Goal: Navigation & Orientation: Understand site structure

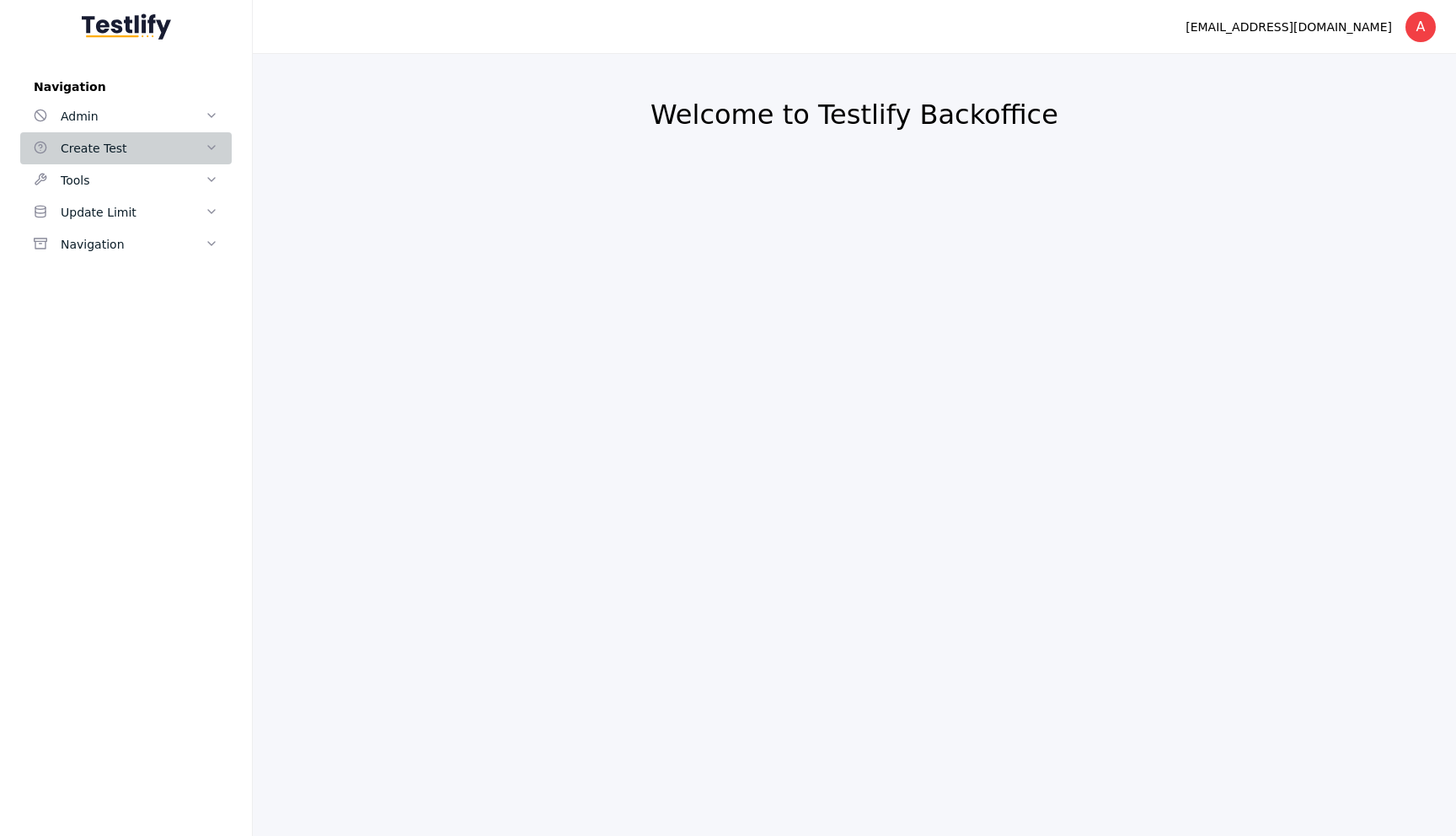
click at [111, 148] on div "Create Test" at bounding box center [133, 148] width 144 height 20
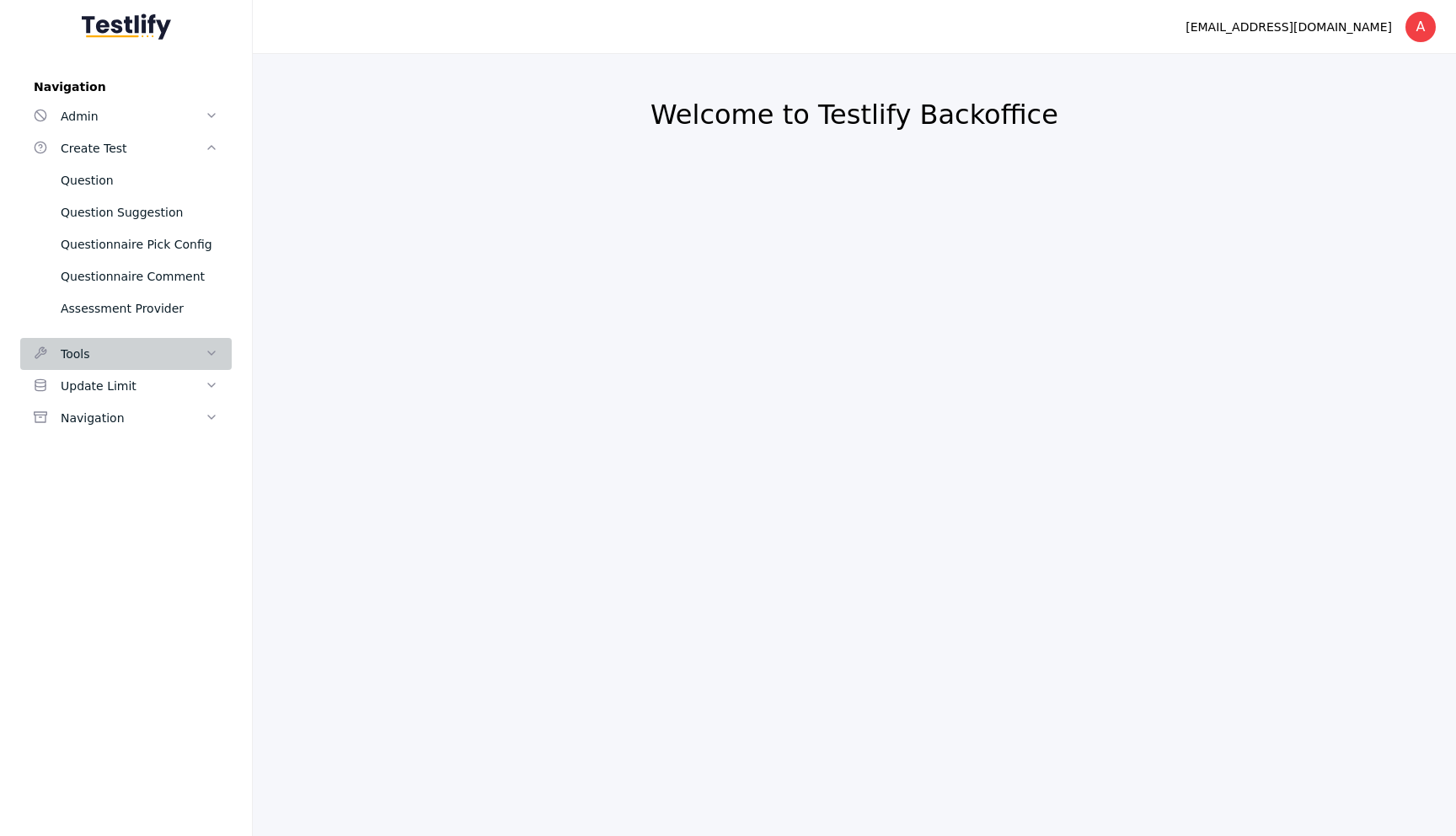
click at [96, 356] on div "Tools" at bounding box center [133, 354] width 144 height 20
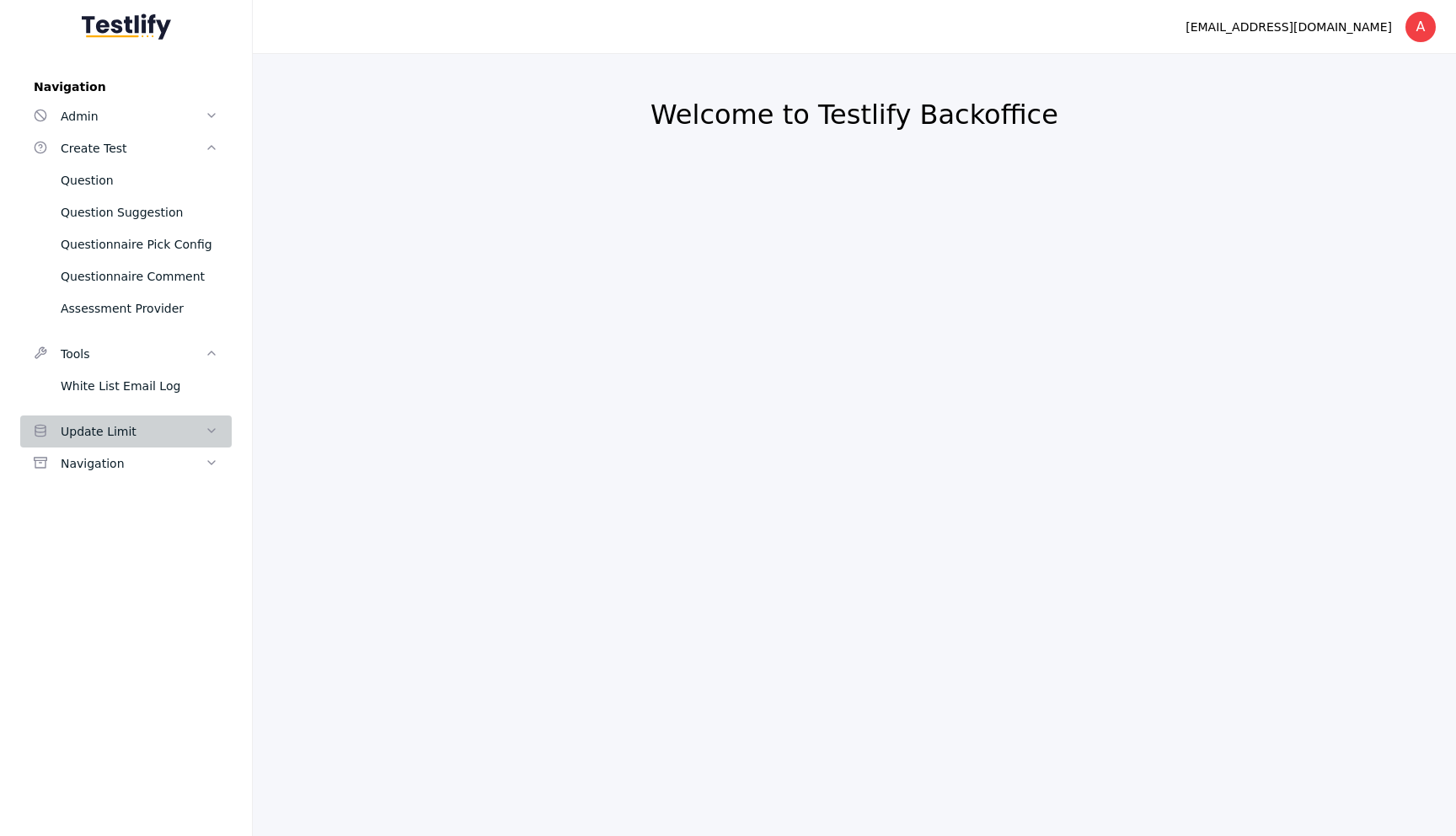
click at [101, 433] on div "Update Limit" at bounding box center [133, 431] width 144 height 20
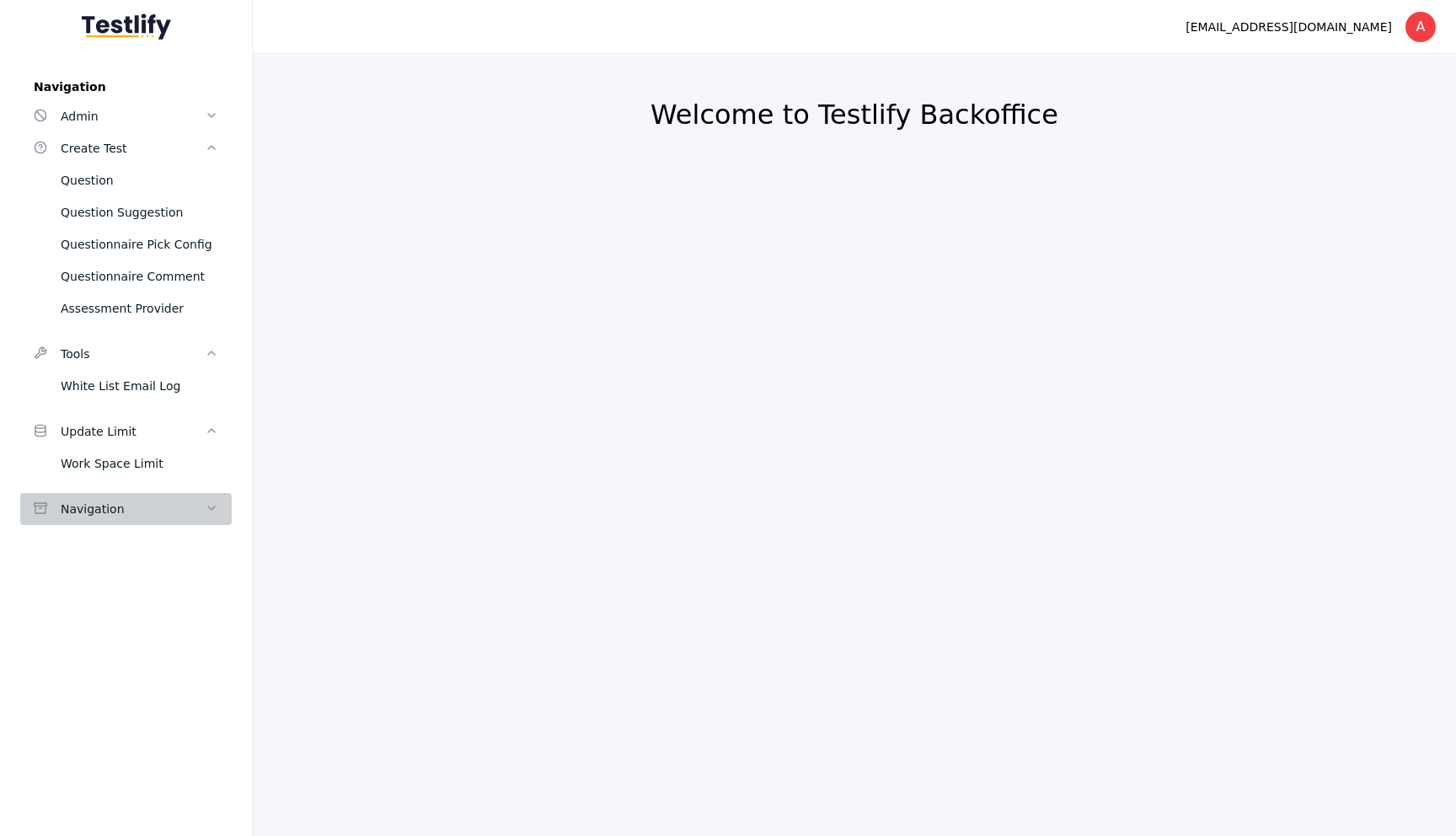
click at [112, 509] on div "Navigation" at bounding box center [133, 509] width 144 height 20
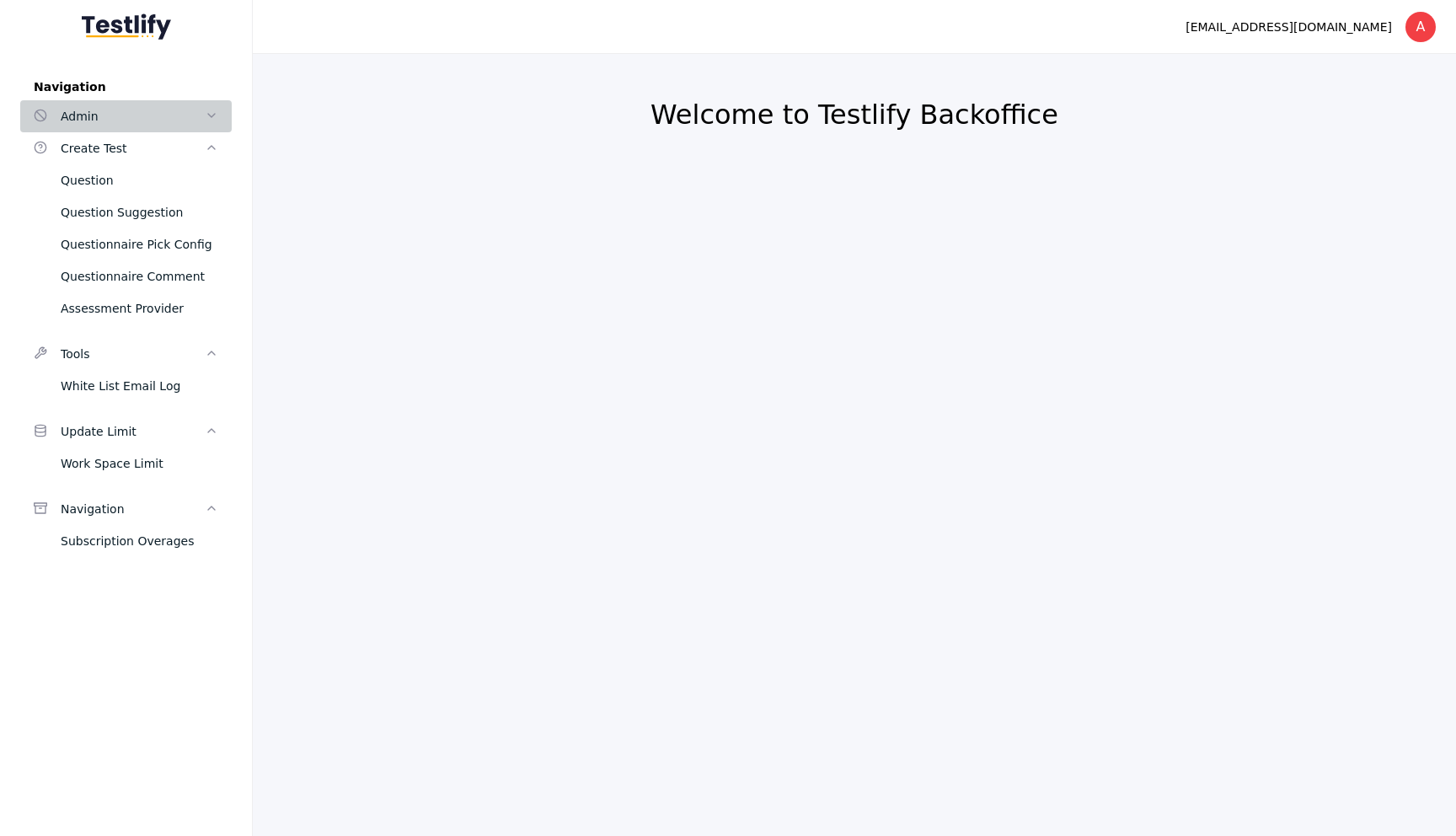
click at [113, 120] on div "Admin" at bounding box center [133, 116] width 144 height 20
